Goal: Find specific page/section: Find specific page/section

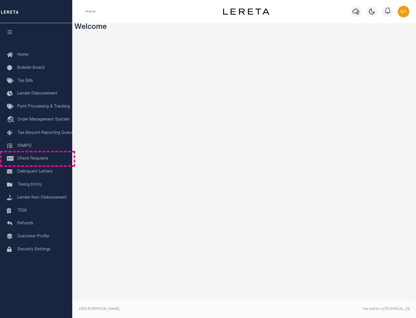
click at [36, 158] on span "Check Requests" at bounding box center [32, 158] width 31 height 4
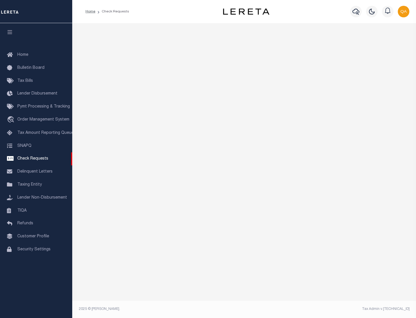
select select "50"
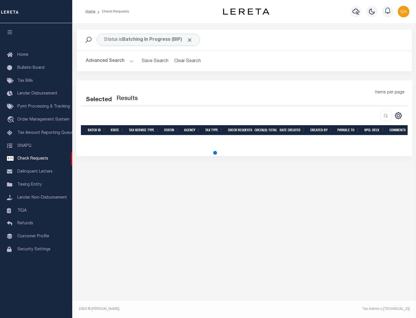
select select "50"
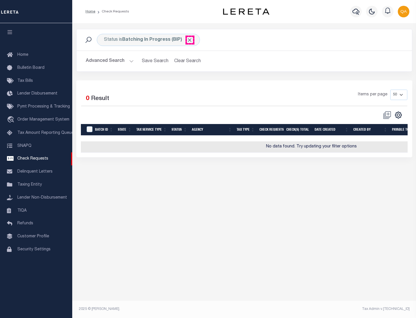
click at [190, 40] on span "Click to Remove" at bounding box center [189, 40] width 6 height 6
